Goal: Complete application form

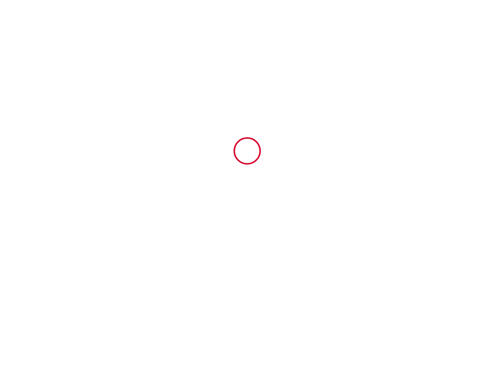
type input "6719064"
type input "SkyLille"
type input "[STREET_ADDRESS]"
type input "59800"
type input "Lille"
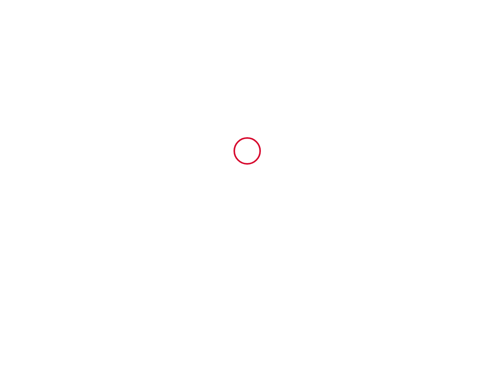
type input "[GEOGRAPHIC_DATA]"
type input "[DATE]"
type input "1"
type input "0"
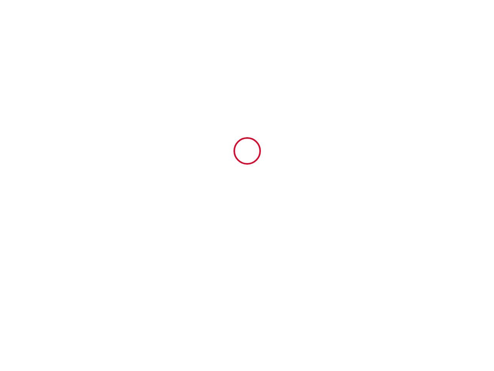
type input "200"
type input "1895.66"
type input "Gery"
type input "Bera"
type input "[STREET_ADDRESS]"
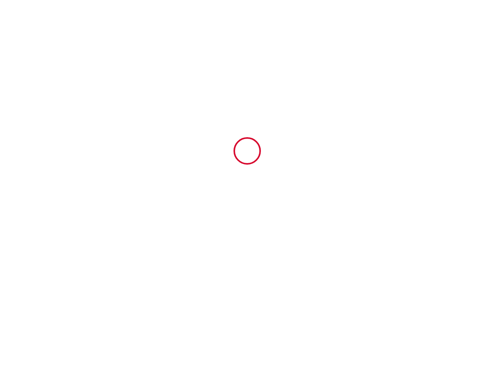
type input "59249"
type input "Fromelles"
type input "[GEOGRAPHIC_DATA]"
type input "[EMAIL_ADDRESS][DOMAIN_NAME]"
type input "Fiorenza & Claire"
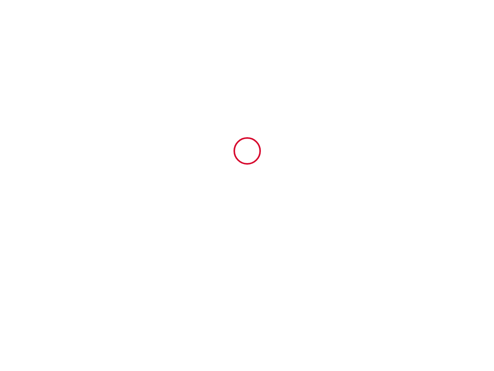
type input "Dufossé"
type input "[STREET_ADDRESS]"
type input "59016"
type input "LILLE"
type input "[EMAIL_ADDRESS][DOMAIN_NAME]"
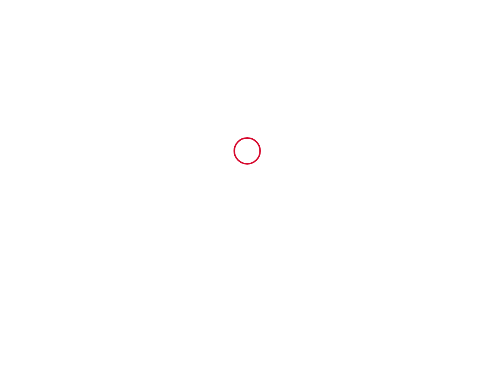
type input "[PHONE_NUMBER]"
